Goal: Information Seeking & Learning: Learn about a topic

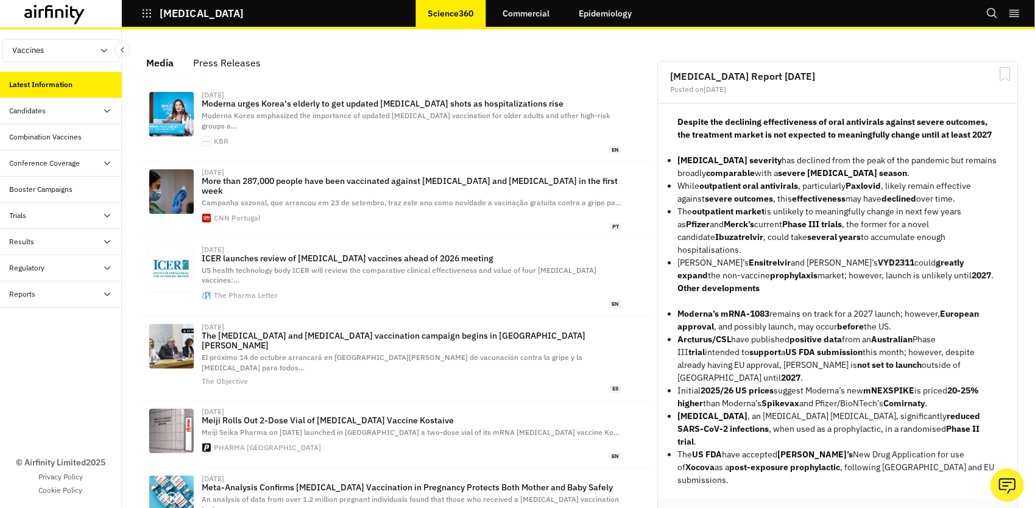
scroll to position [756, 356]
click at [32, 115] on div "Candidates" at bounding box center [28, 110] width 37 height 11
click at [48, 165] on div "Progress Tracker" at bounding box center [46, 163] width 54 height 11
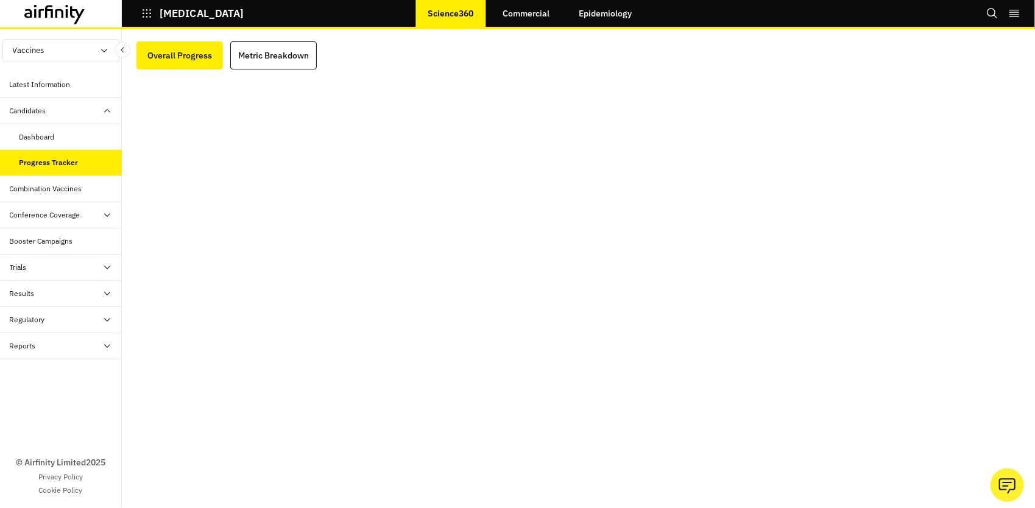
click at [32, 48] on button "Vaccines" at bounding box center [60, 50] width 117 height 23
click at [40, 96] on p "Therapeutics" at bounding box center [36, 96] width 66 height 23
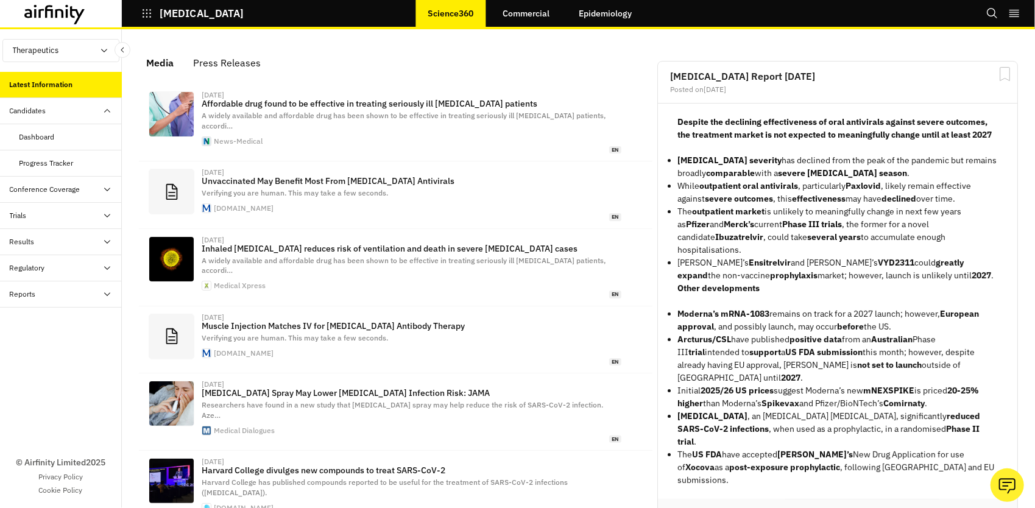
scroll to position [746, 356]
click at [121, 51] on icon "Close Sidebar" at bounding box center [122, 50] width 9 height 9
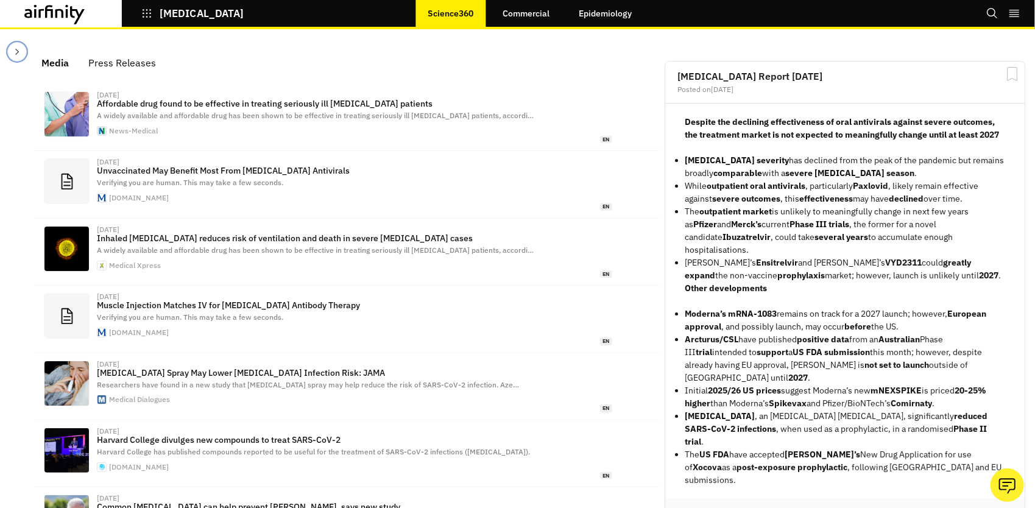
click at [14, 54] on icon "Close Sidebar" at bounding box center [17, 52] width 10 height 10
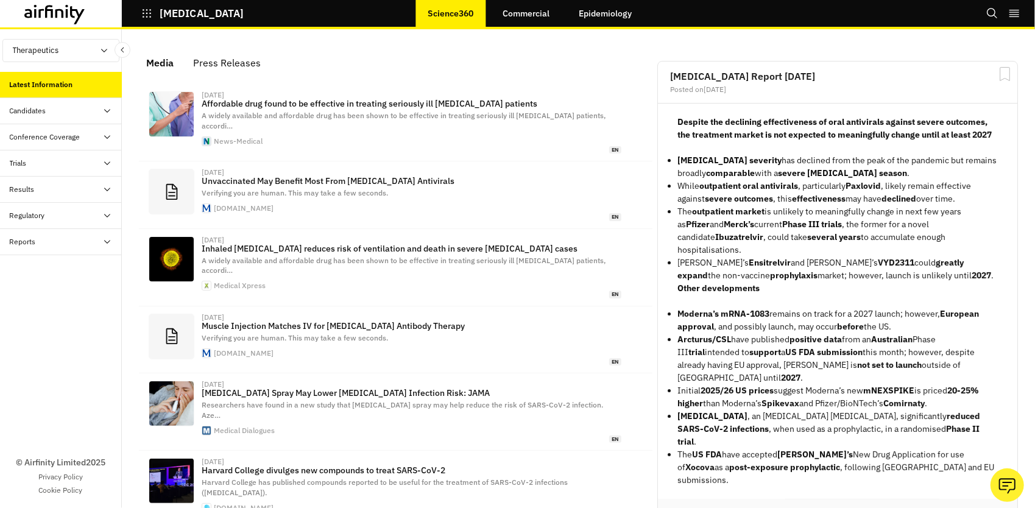
click at [150, 14] on icon "button" at bounding box center [146, 13] width 11 height 11
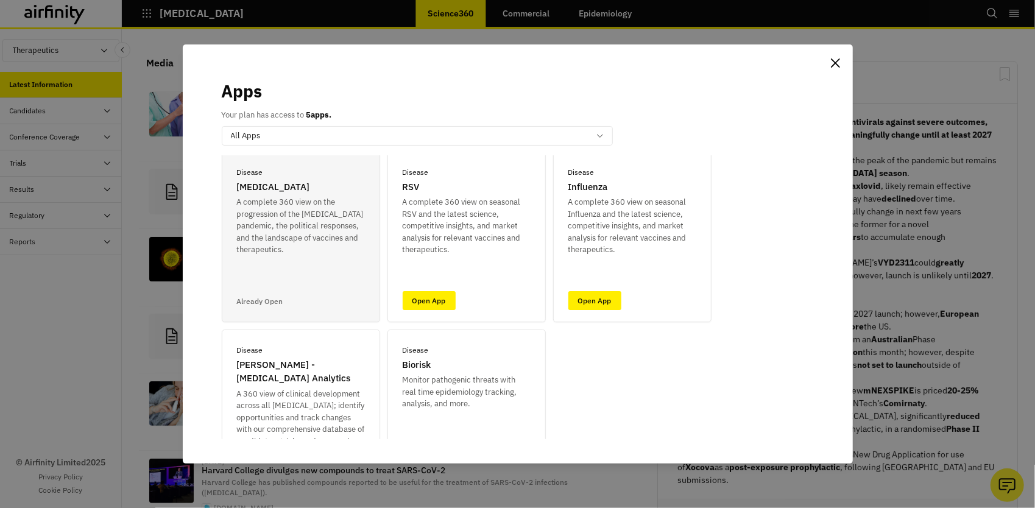
scroll to position [0, 0]
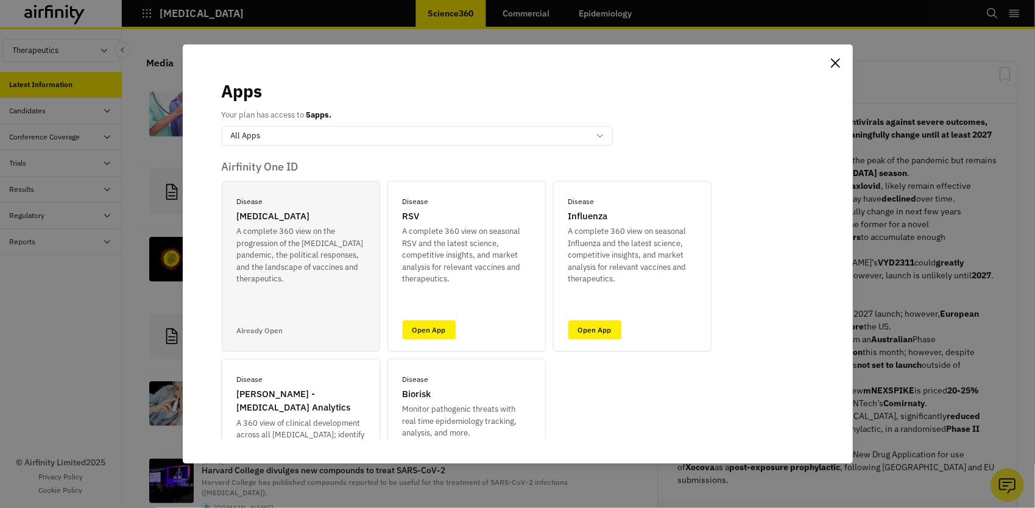
click at [285, 426] on p "A 360 view of clinical development across all infectious diseases; identify opp…" at bounding box center [301, 447] width 128 height 60
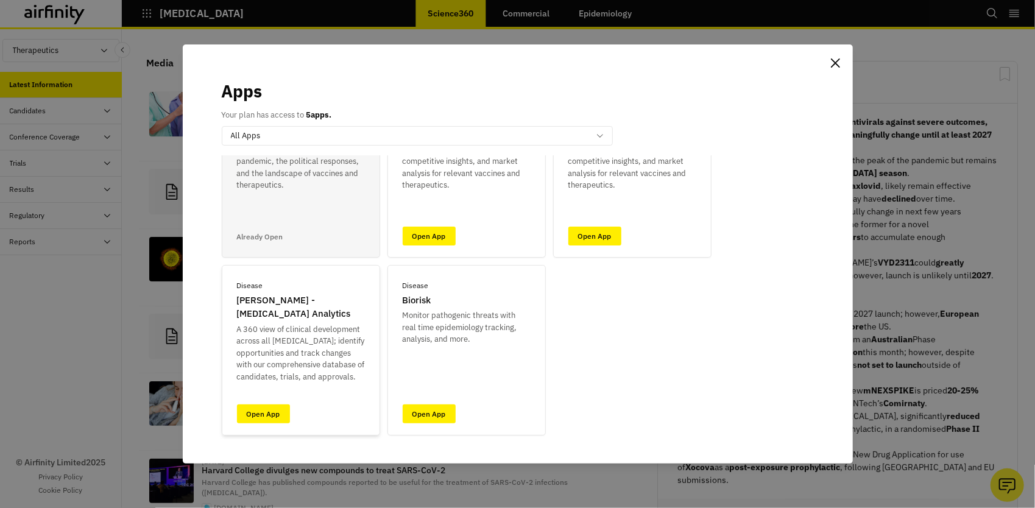
scroll to position [94, 0]
click at [270, 417] on link "Open App" at bounding box center [263, 413] width 53 height 19
